Goal: Task Accomplishment & Management: Use online tool/utility

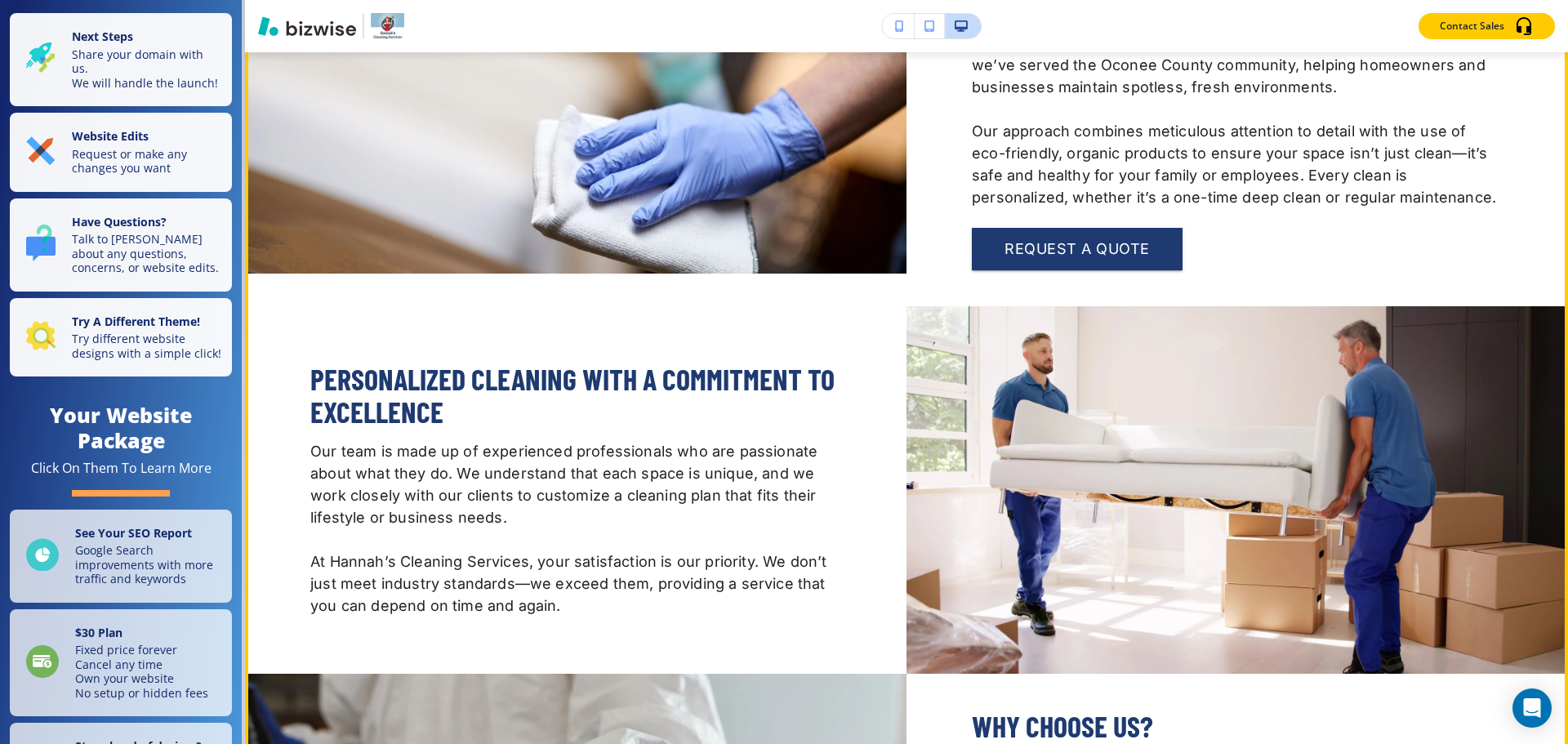
scroll to position [898, 0]
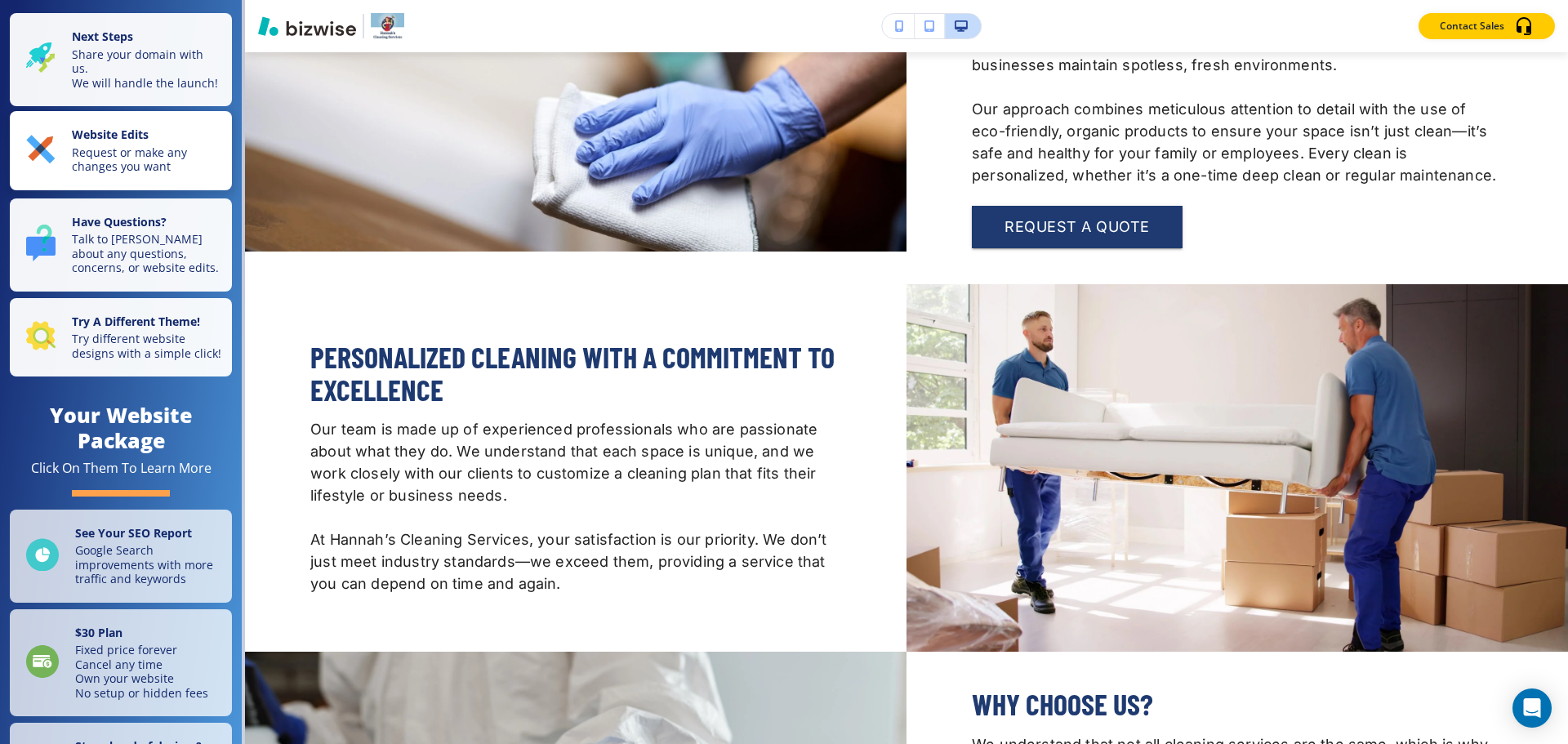
click at [152, 165] on p "Request or make any changes you want" at bounding box center [146, 159] width 150 height 29
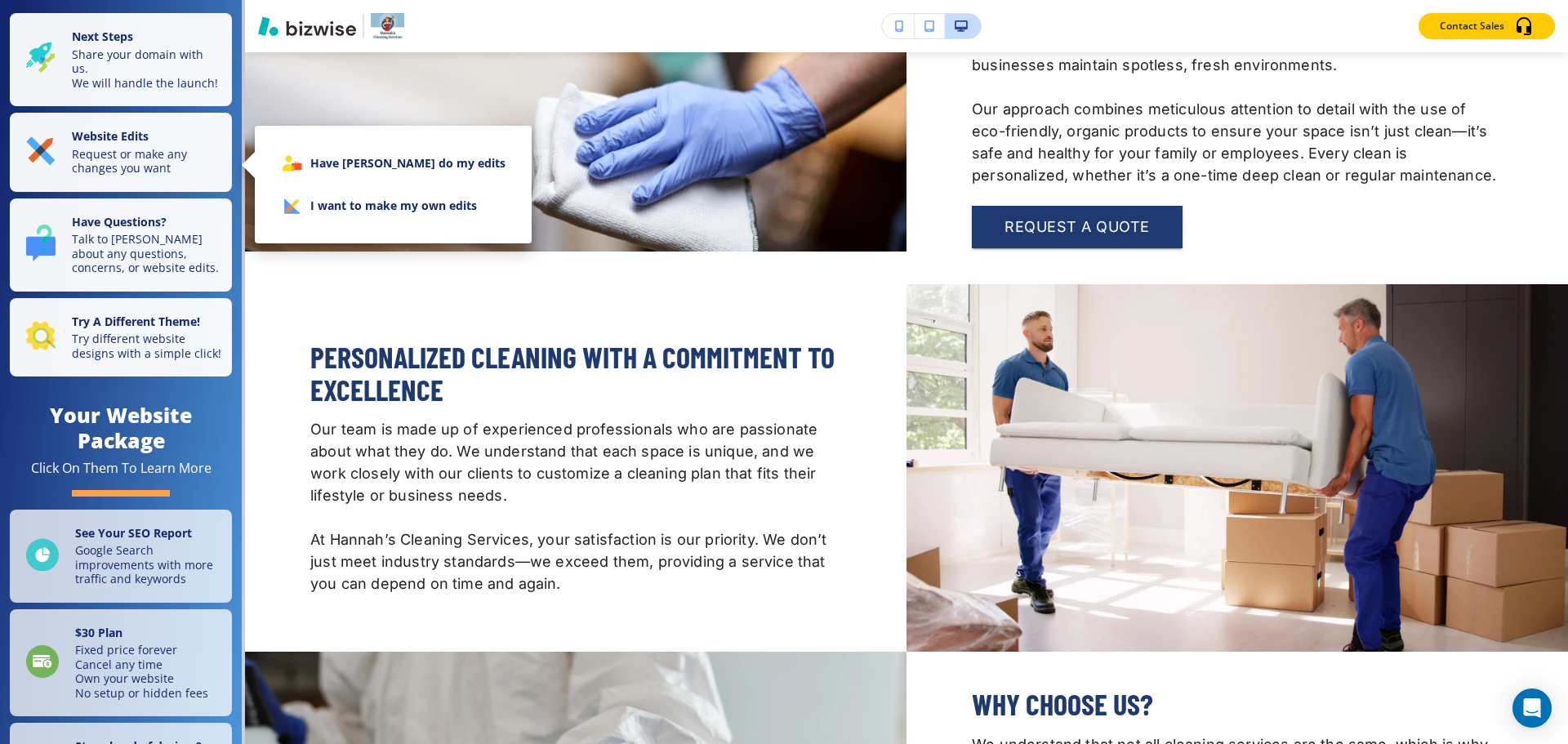
click at [885, 13] on div at bounding box center [784, 372] width 1568 height 744
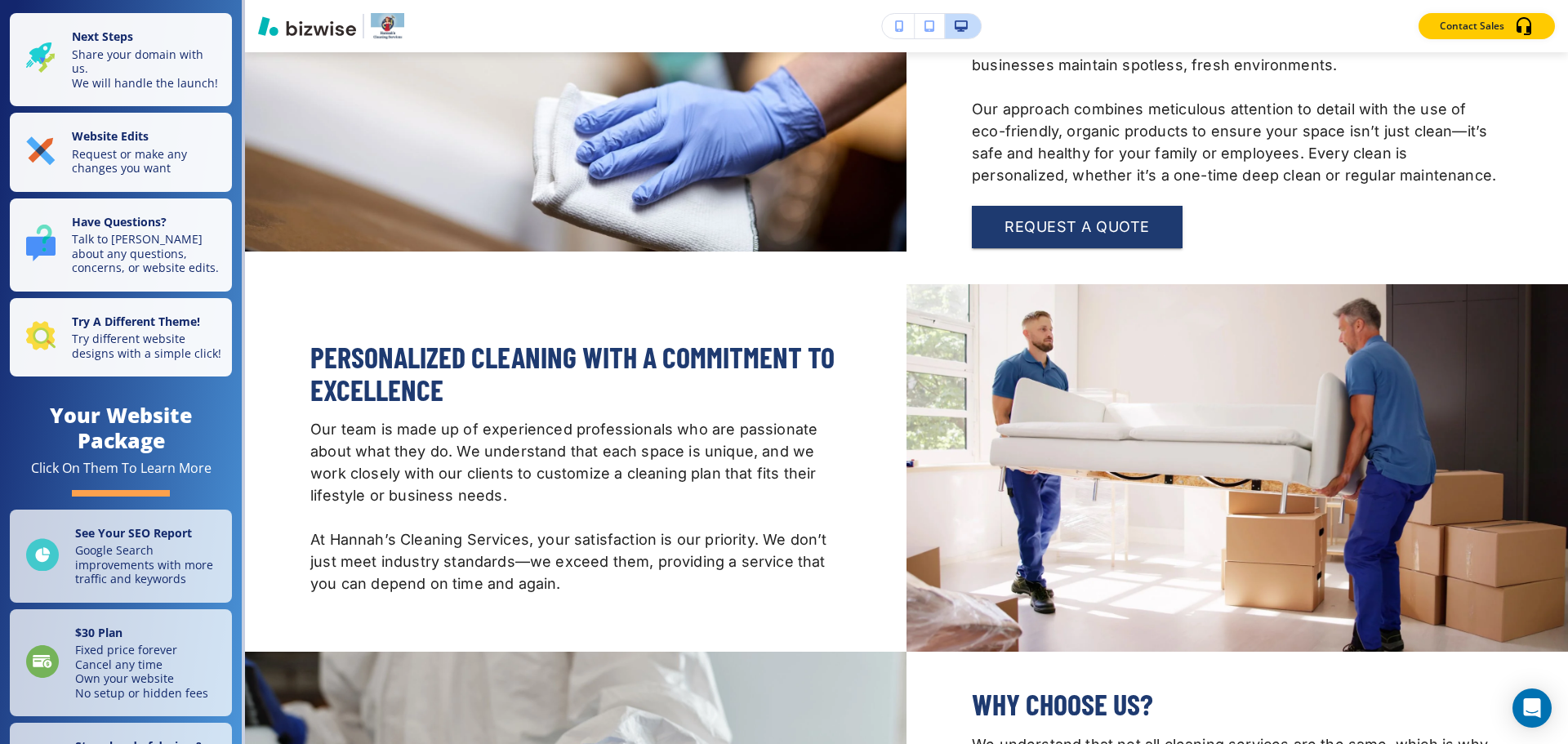
click at [906, 30] on button "button" at bounding box center [898, 26] width 33 height 25
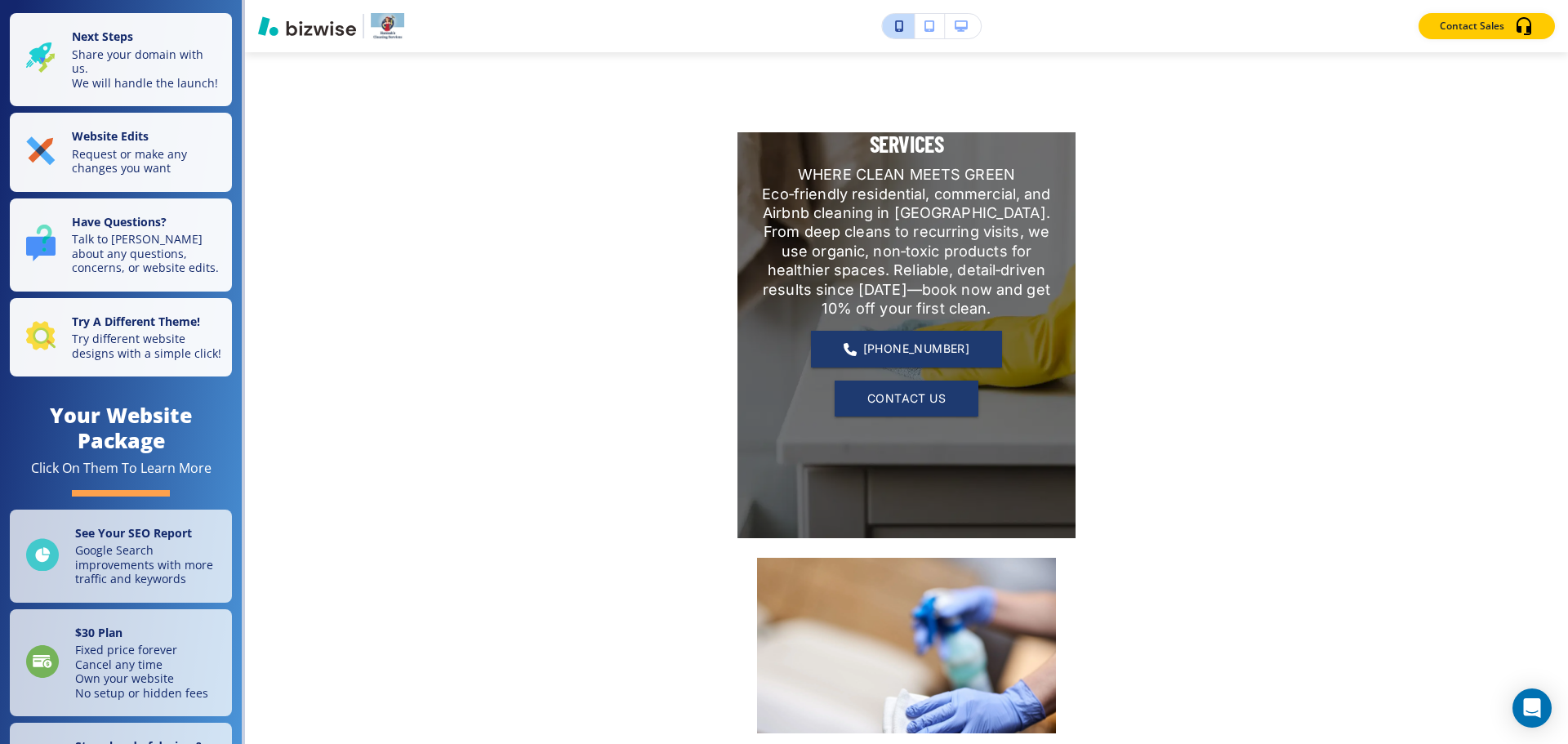
scroll to position [0, 0]
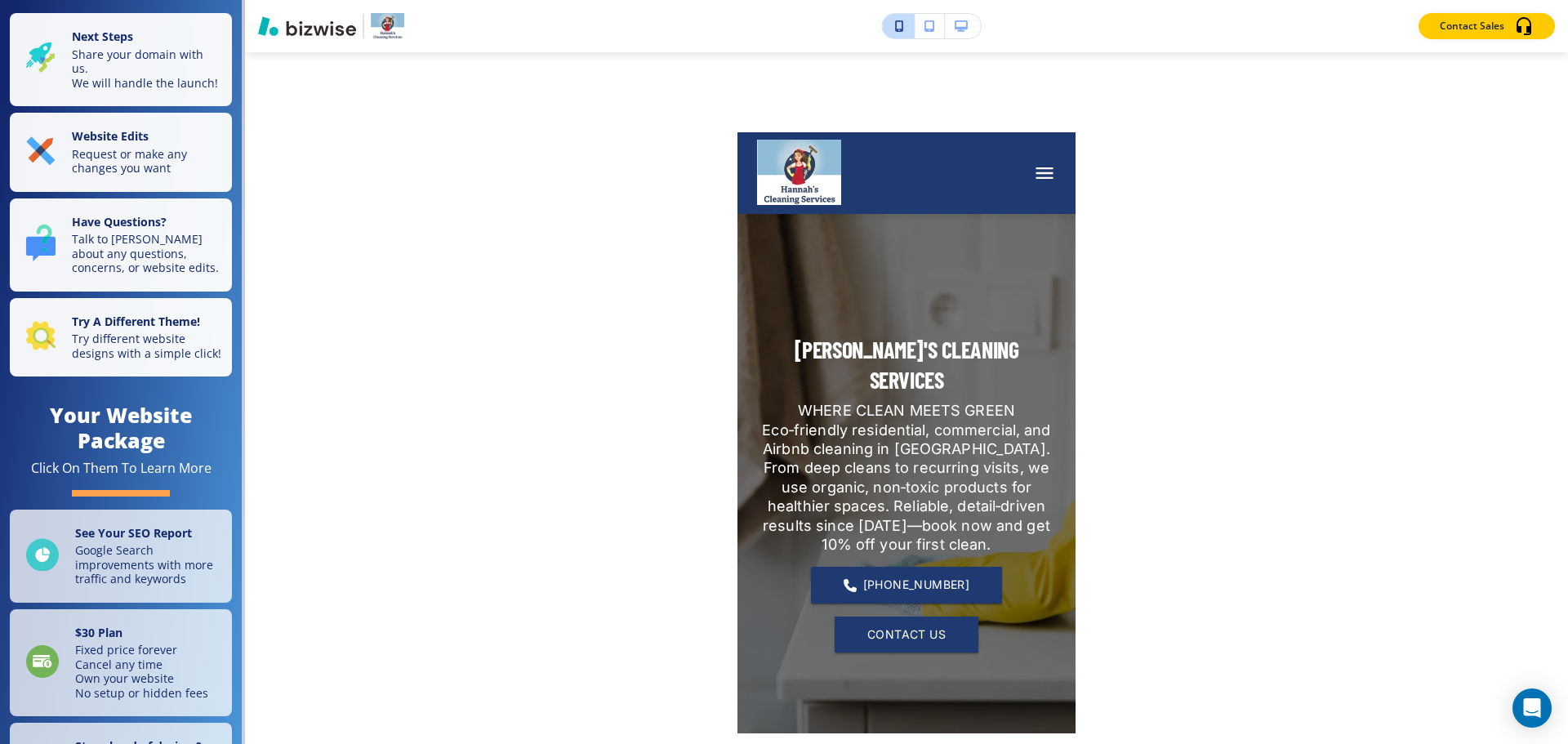
click at [522, 306] on div "Contact Sales Edit Edit [PERSON_NAME]'S CLEANING SERVICES WHERE CLEAN MEETS GRE…" at bounding box center [906, 372] width 1323 height 744
